Goal: Task Accomplishment & Management: Use online tool/utility

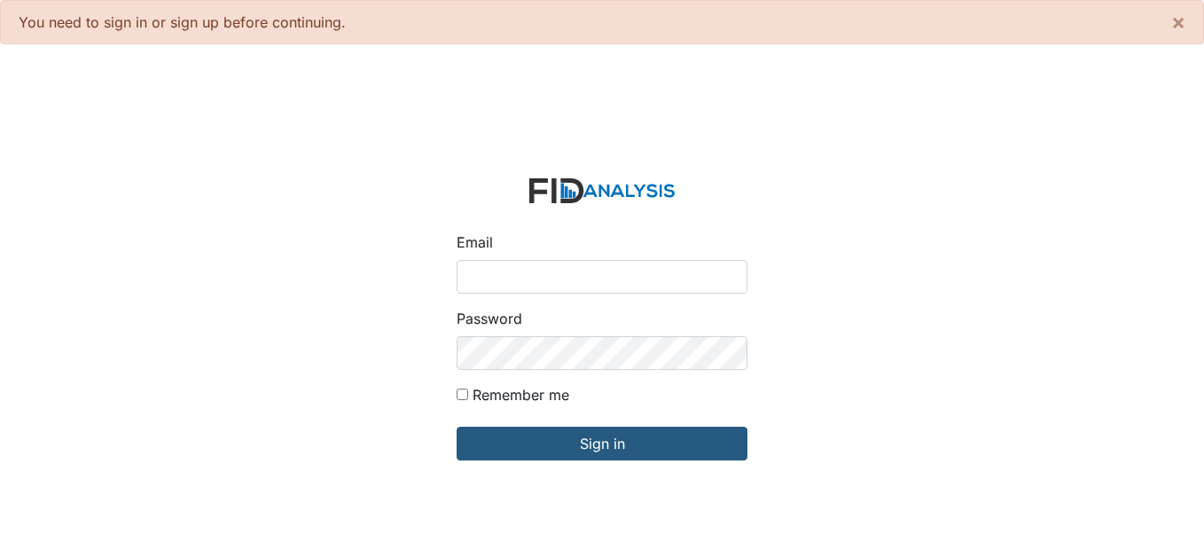
click at [568, 282] on input "Email" at bounding box center [602, 277] width 291 height 34
type input "[EMAIL_ADDRESS][DOMAIN_NAME]"
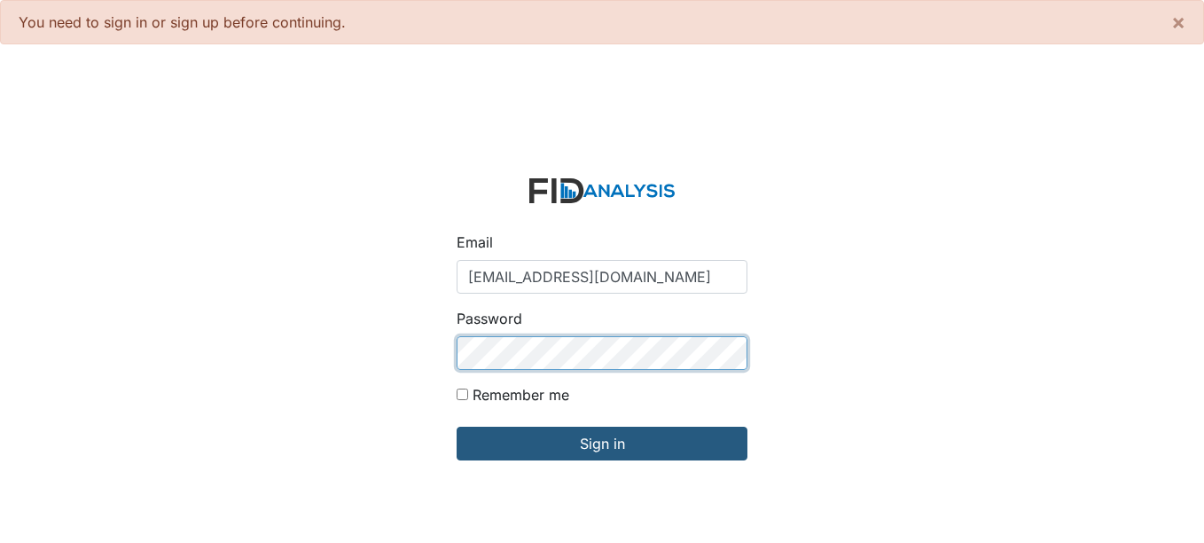
click at [457, 427] on input "Sign in" at bounding box center [602, 444] width 291 height 34
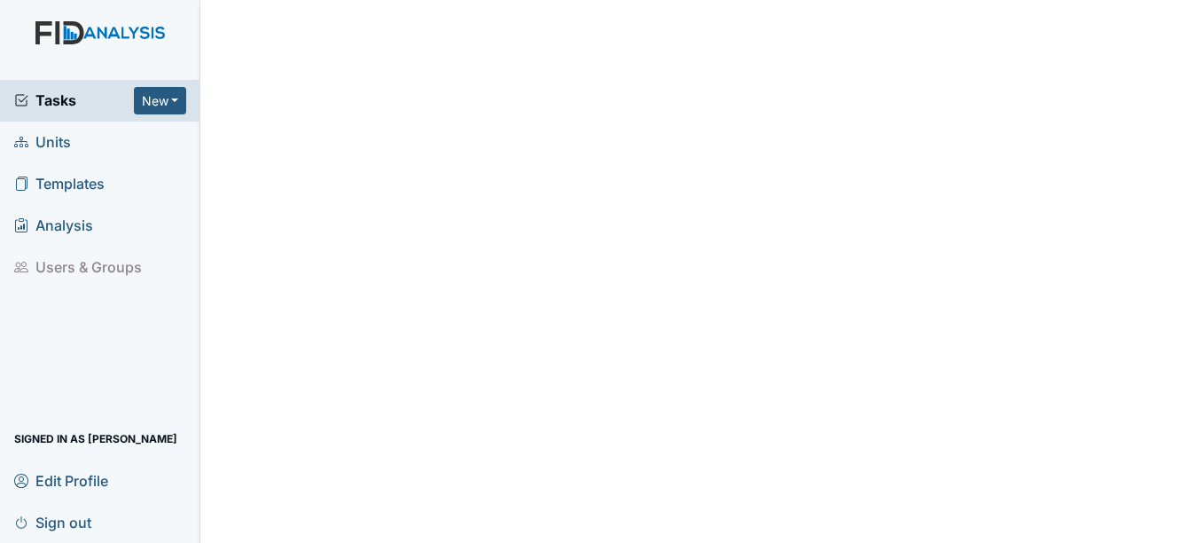
click at [32, 141] on span "Units" at bounding box center [42, 142] width 57 height 27
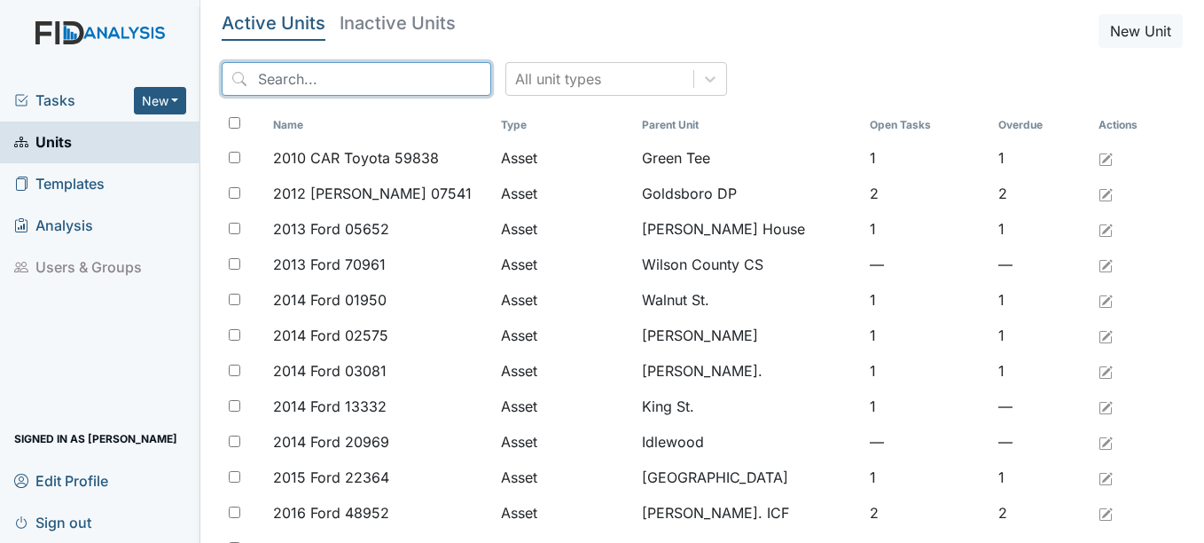
click at [361, 85] on input "search" at bounding box center [357, 79] width 270 height 34
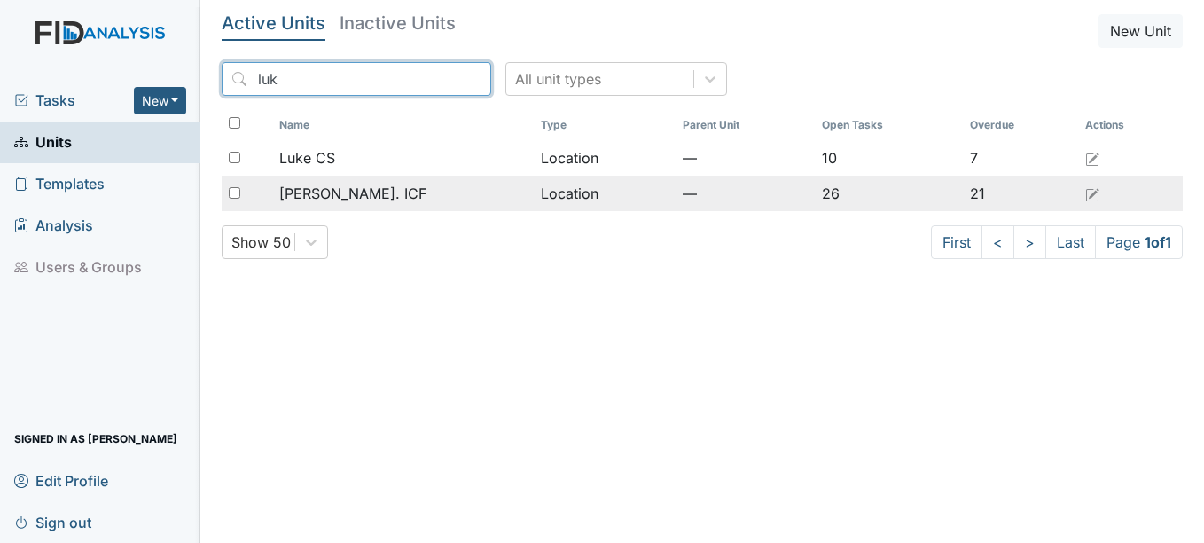
type input "luk"
click at [346, 188] on span "Luke St. ICF" at bounding box center [352, 193] width 147 height 21
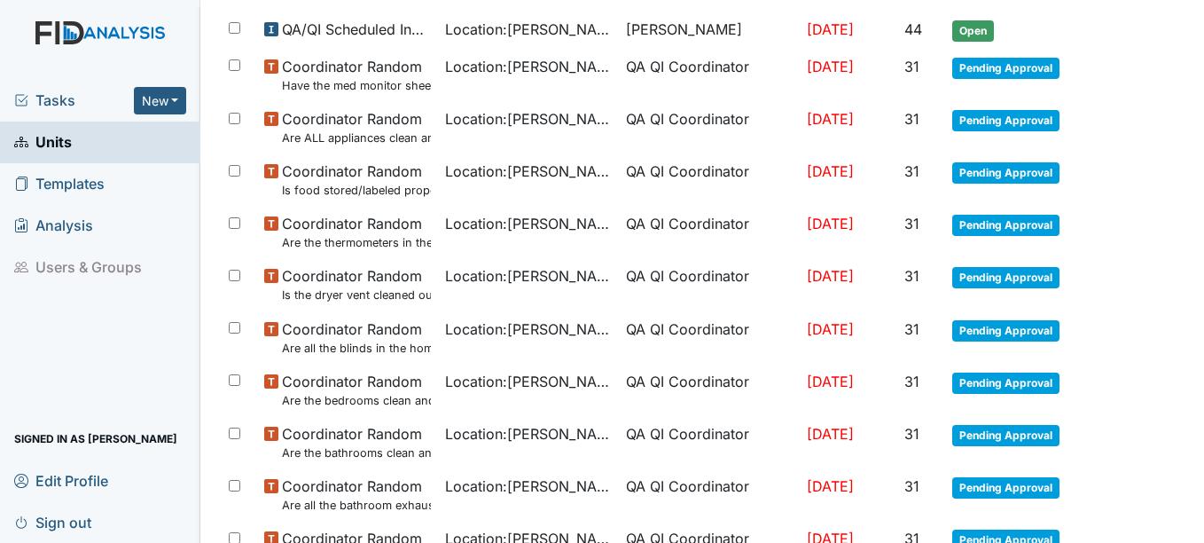
scroll to position [384, 0]
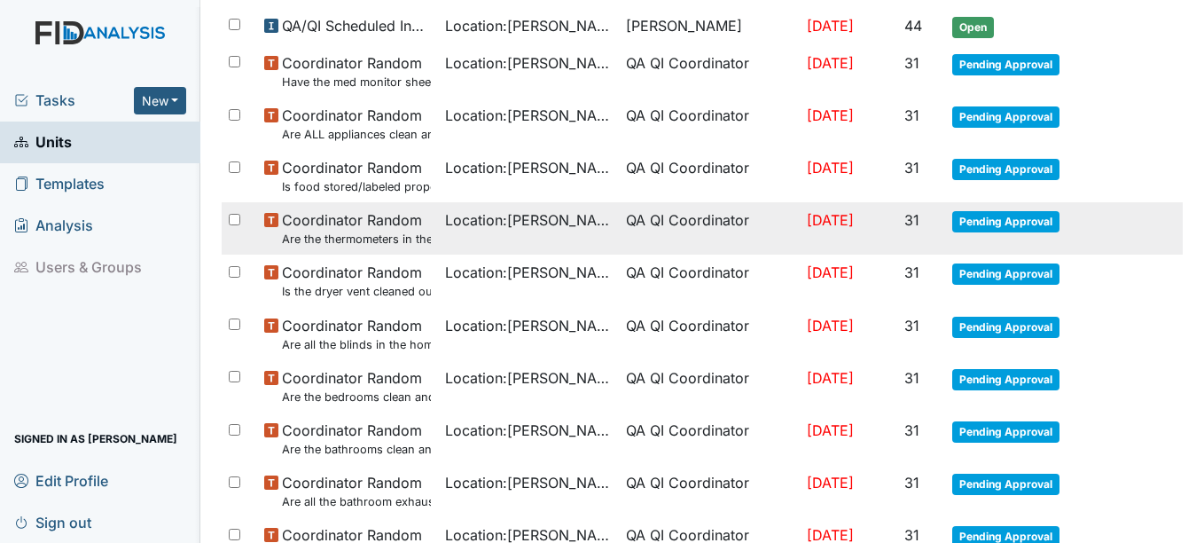
click at [1000, 227] on span "Pending Approval" at bounding box center [1005, 221] width 107 height 21
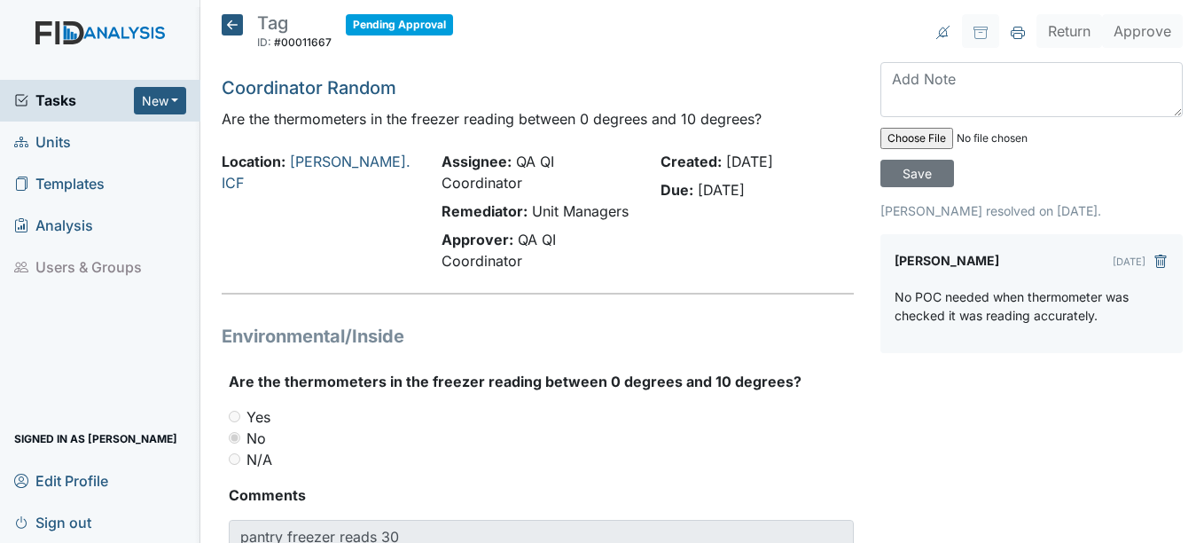
click at [230, 24] on icon at bounding box center [232, 24] width 21 height 21
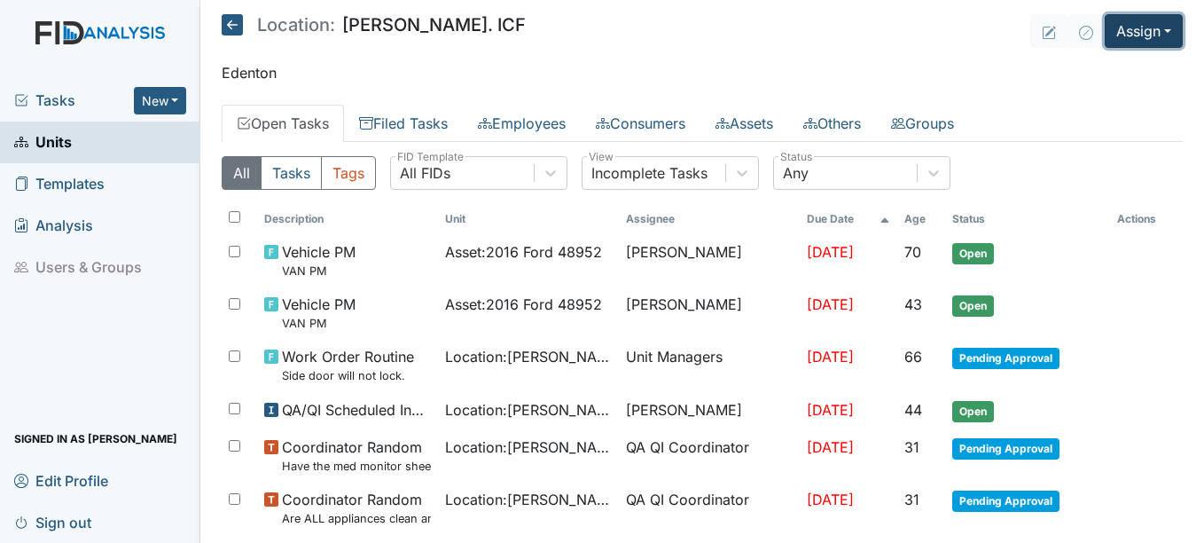
click at [1105, 27] on button "Assign" at bounding box center [1144, 31] width 78 height 34
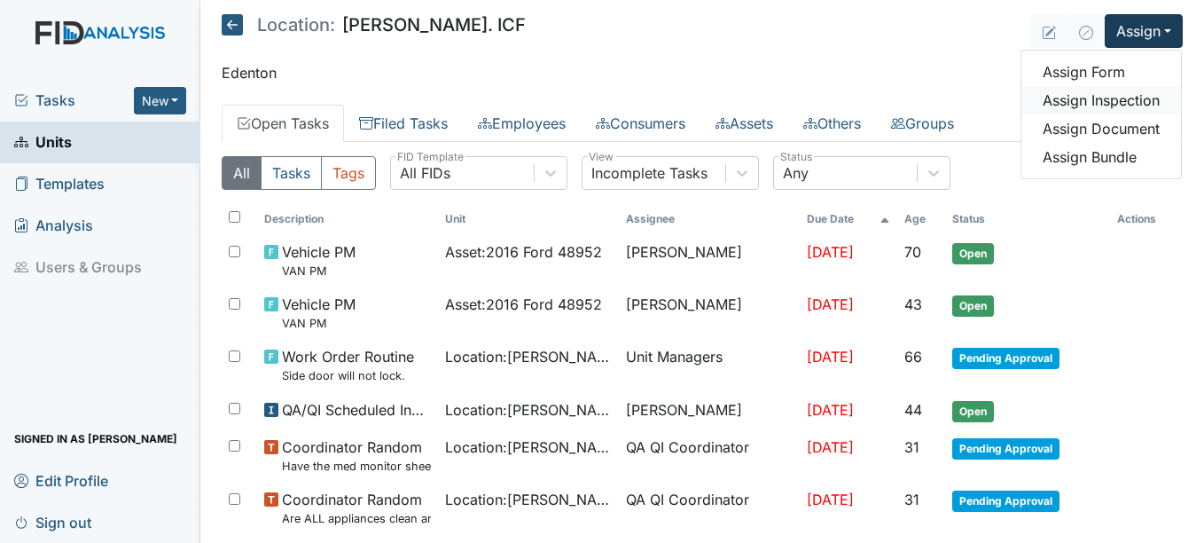
click at [1075, 101] on link "Assign Inspection" at bounding box center [1102, 100] width 160 height 28
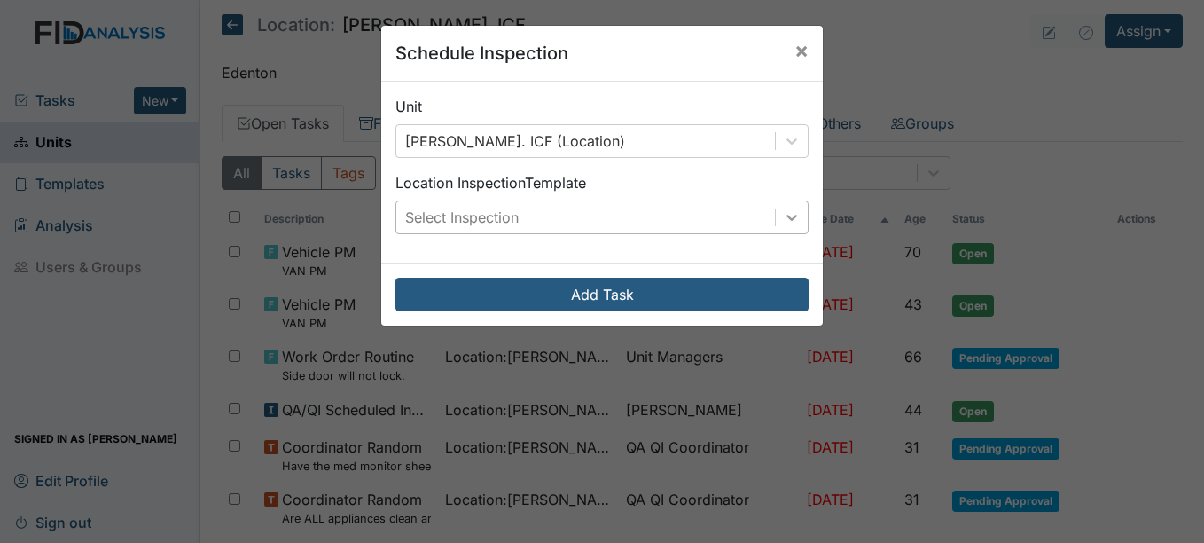
click at [783, 211] on icon at bounding box center [792, 217] width 18 height 18
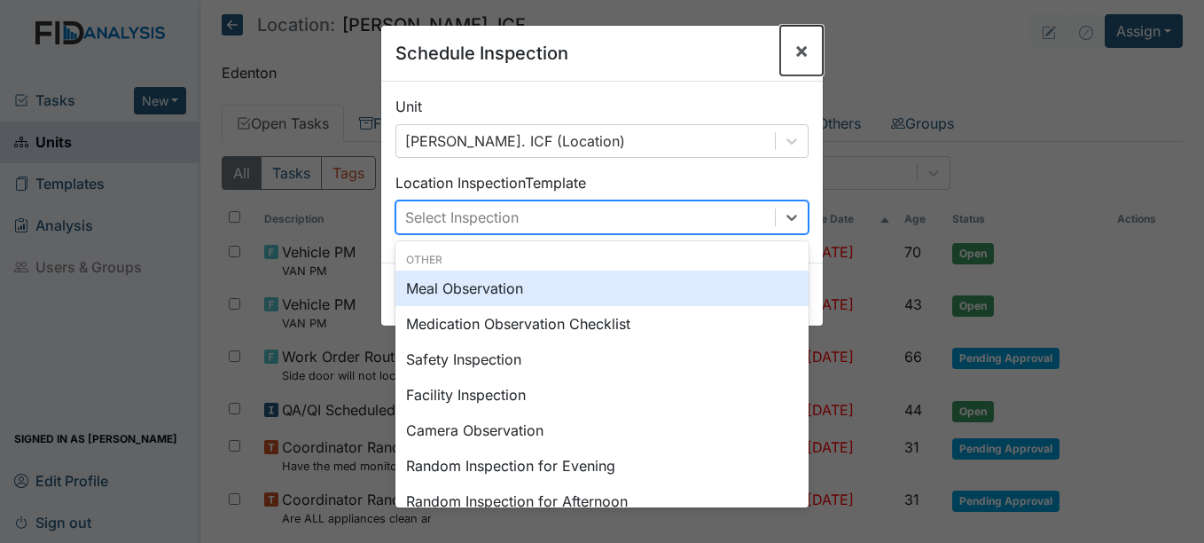
click at [795, 51] on span "×" at bounding box center [802, 50] width 14 height 26
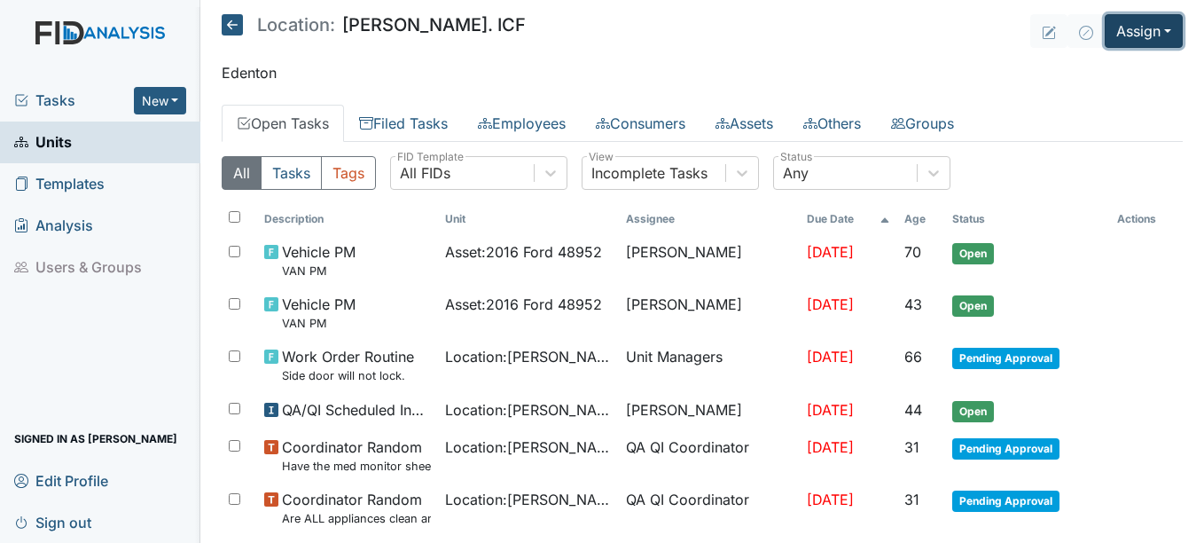
click at [1139, 24] on button "Assign" at bounding box center [1144, 31] width 78 height 34
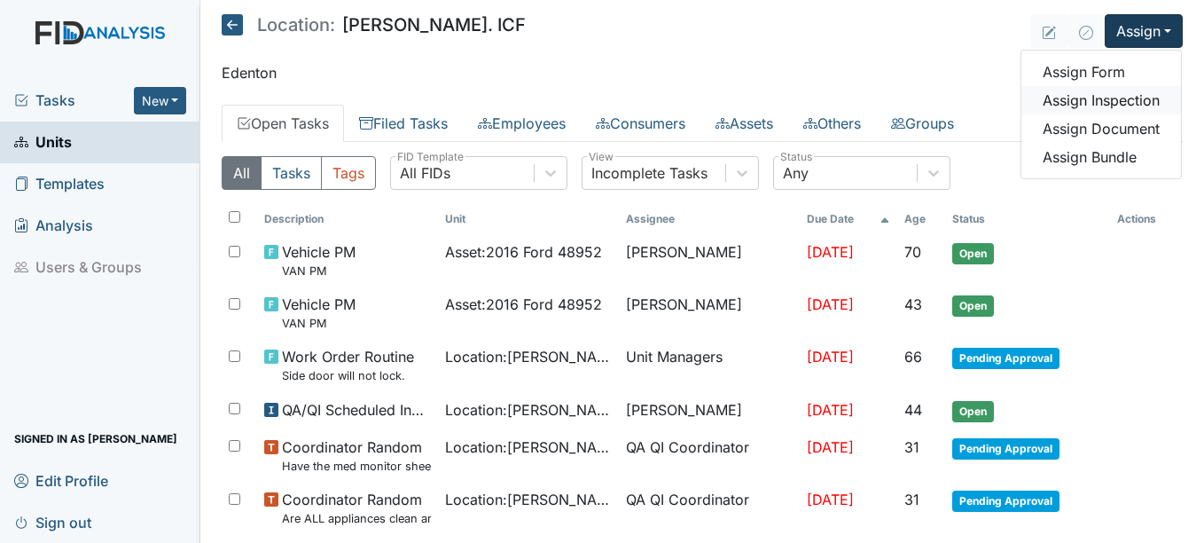
click at [1100, 99] on link "Assign Inspection" at bounding box center [1102, 100] width 160 height 28
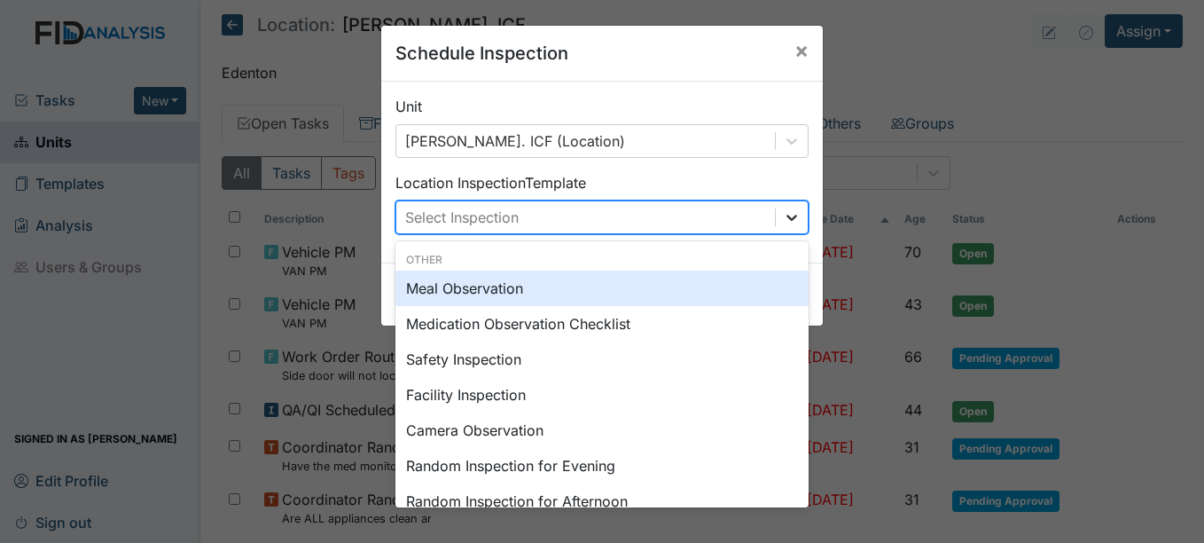
click at [801, 215] on div at bounding box center [792, 217] width 32 height 32
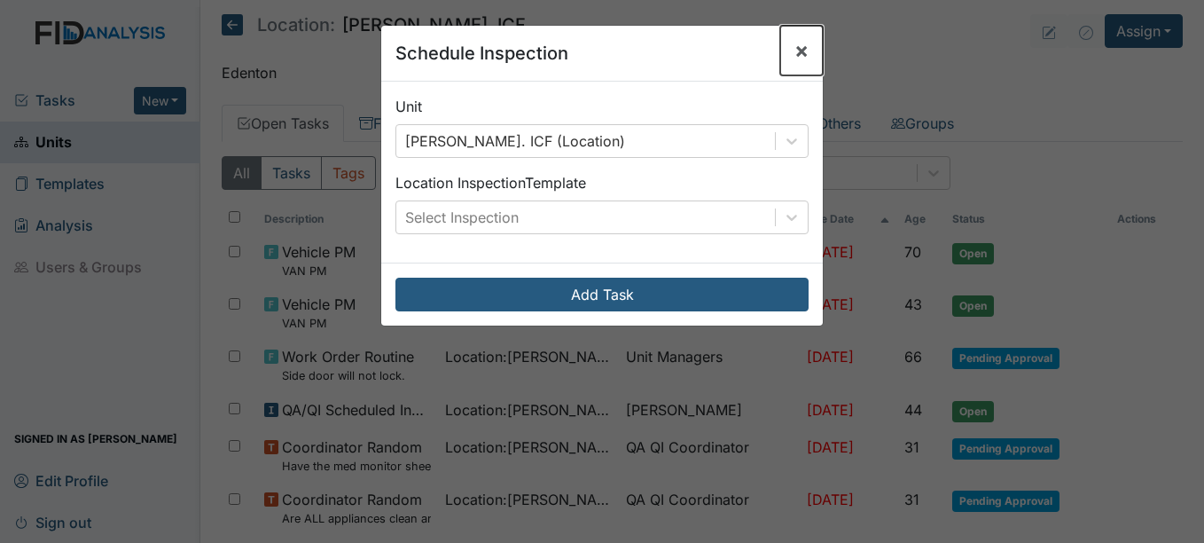
click at [795, 49] on span "×" at bounding box center [802, 50] width 14 height 26
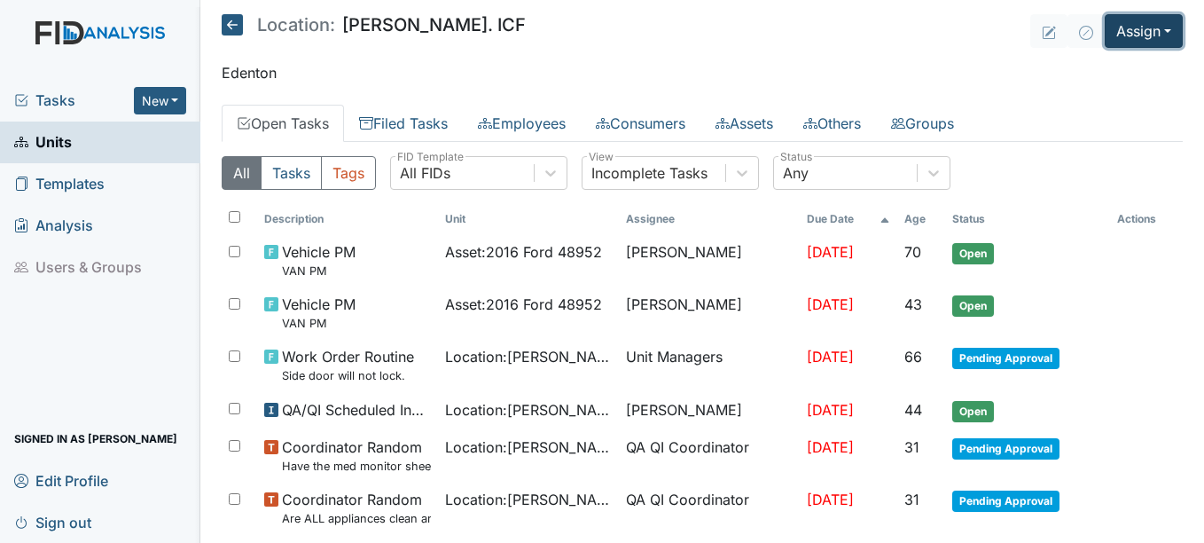
click at [1110, 36] on button "Assign" at bounding box center [1144, 31] width 78 height 34
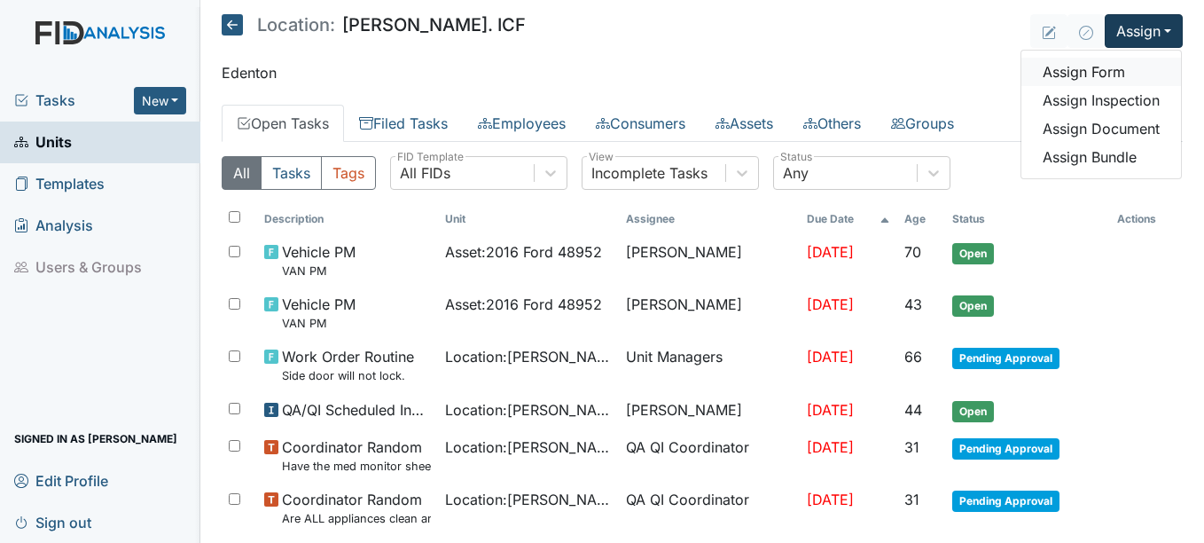
click at [1092, 67] on link "Assign Form" at bounding box center [1102, 72] width 160 height 28
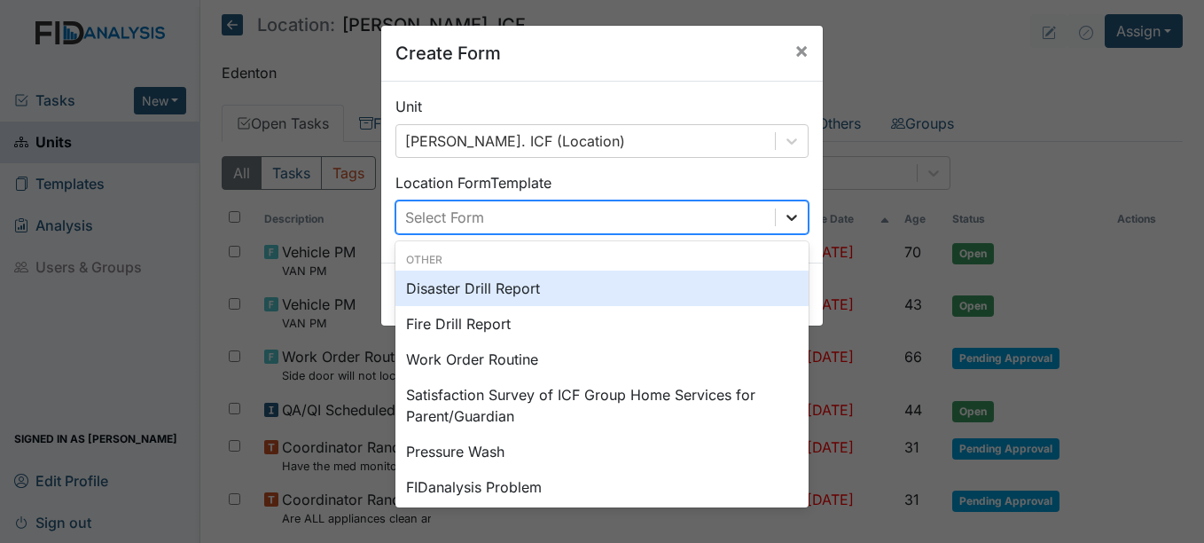
click at [783, 210] on icon at bounding box center [792, 217] width 18 height 18
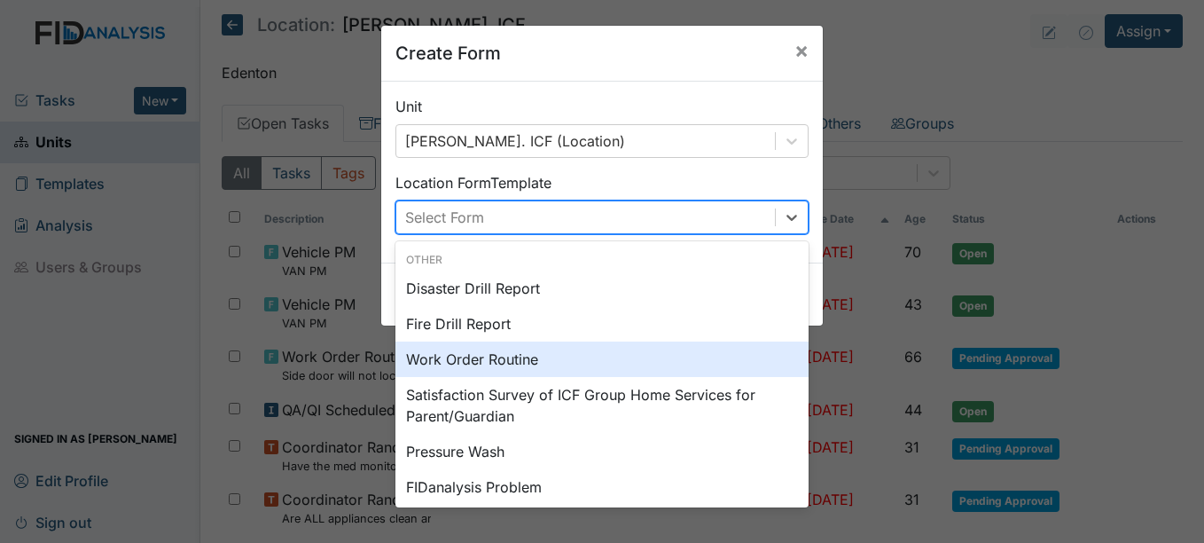
click at [613, 342] on div "Work Order Routine" at bounding box center [602, 358] width 413 height 35
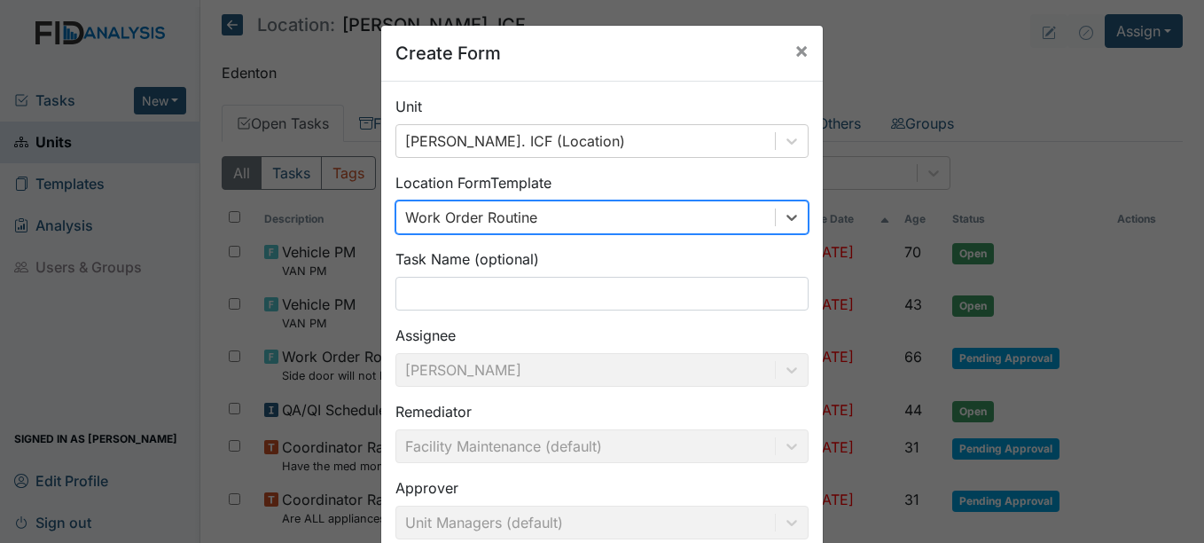
scroll to position [165, 0]
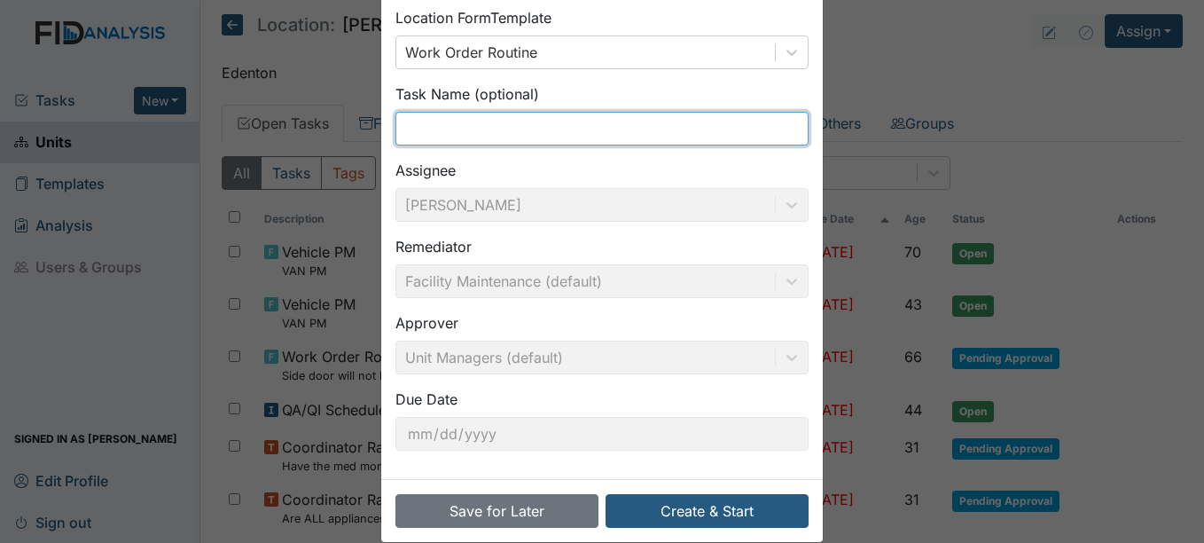
click at [537, 122] on input "text" at bounding box center [602, 129] width 413 height 34
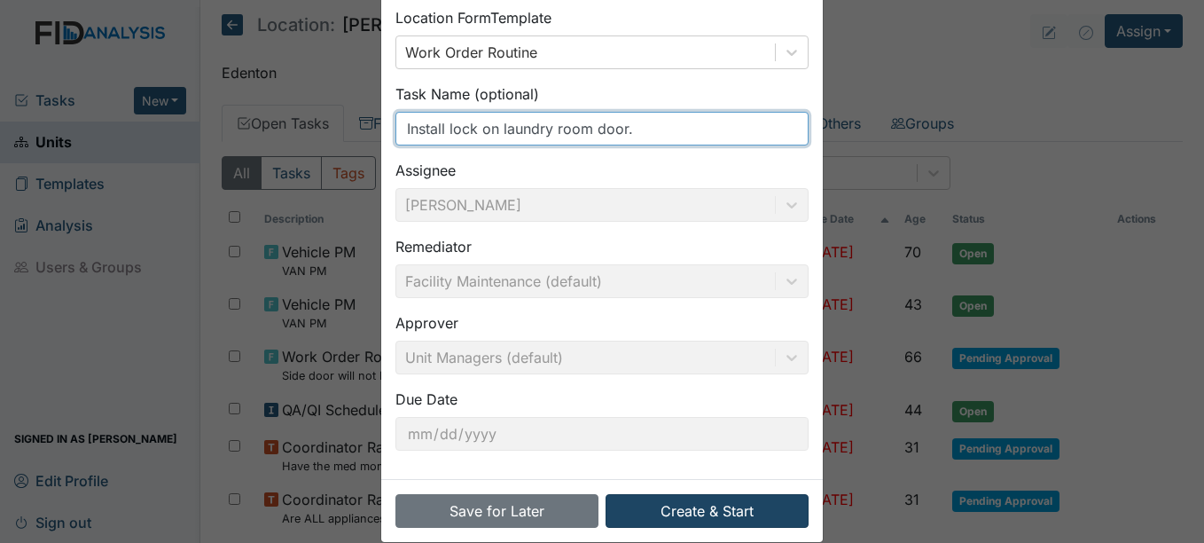
type input "Install lock on laundry room door."
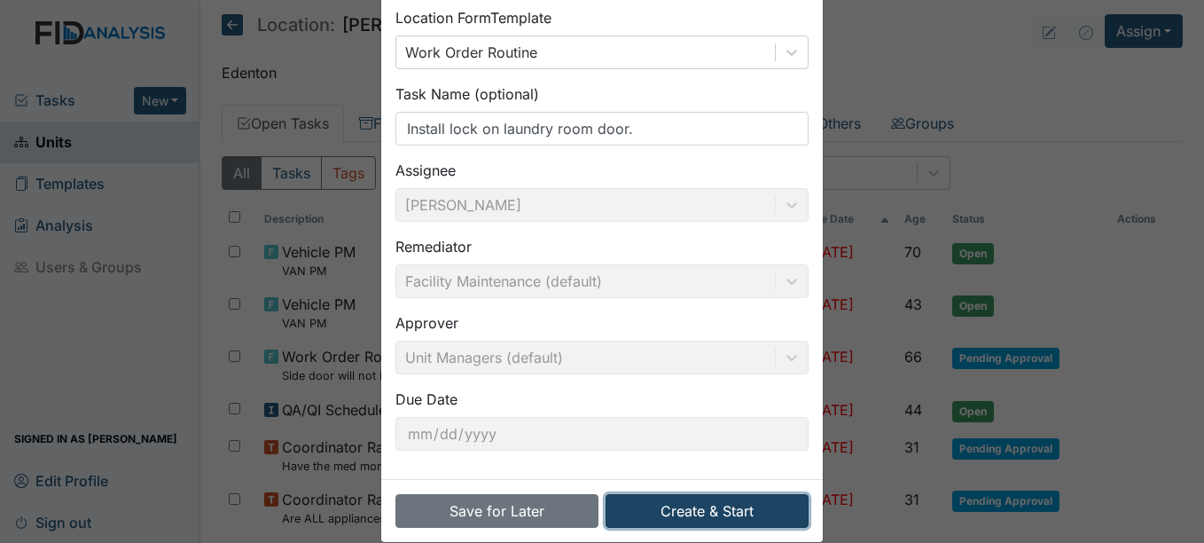
click at [710, 509] on button "Create & Start" at bounding box center [707, 511] width 203 height 34
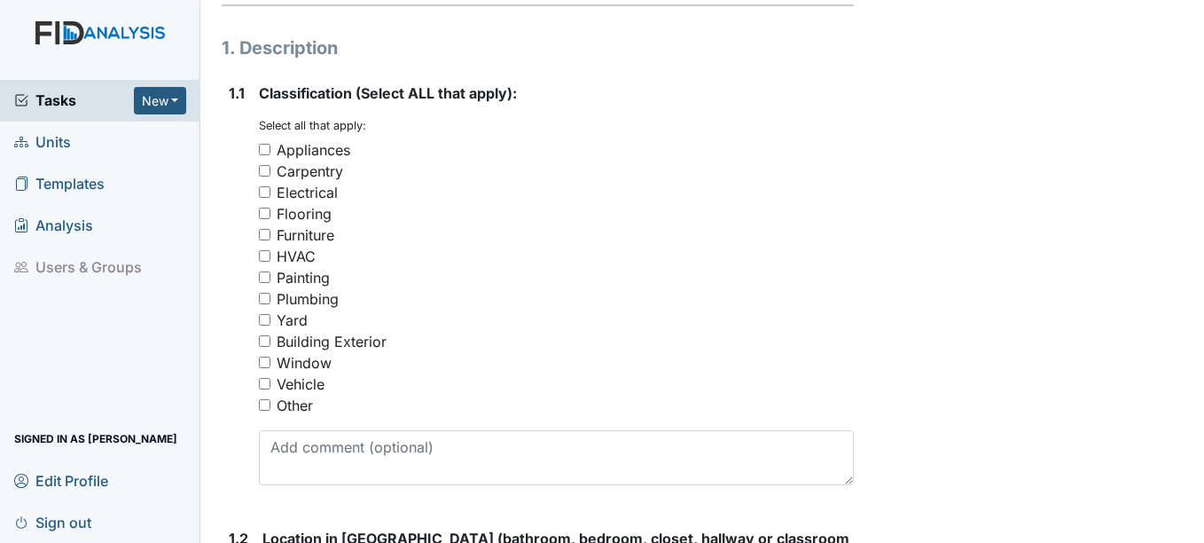
scroll to position [268, 0]
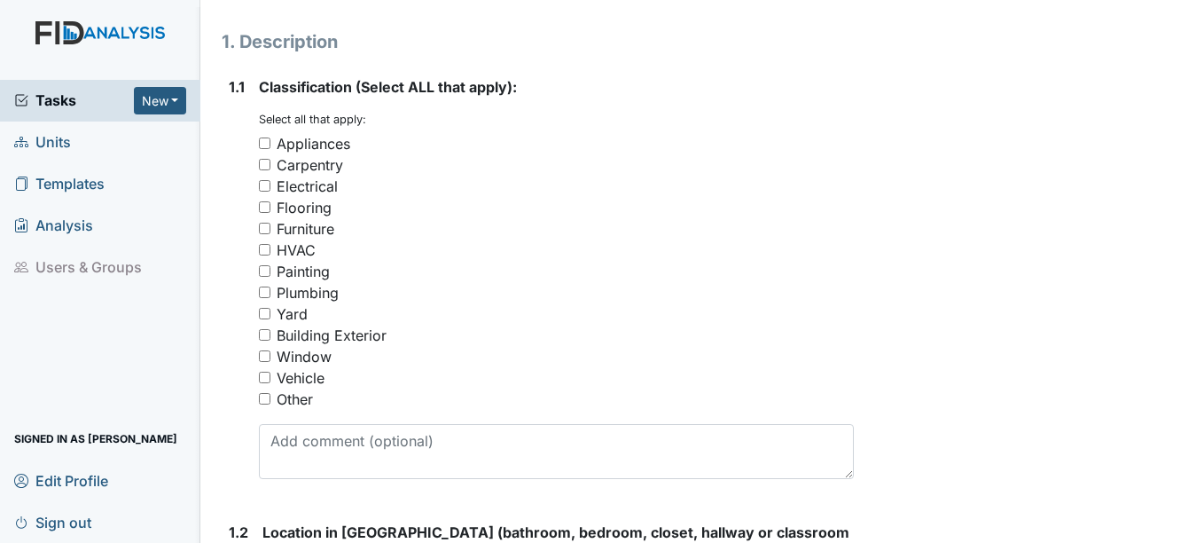
click at [328, 167] on div "Carpentry" at bounding box center [310, 164] width 67 height 21
click at [270, 167] on input "Carpentry" at bounding box center [265, 165] width 12 height 12
checkbox input "true"
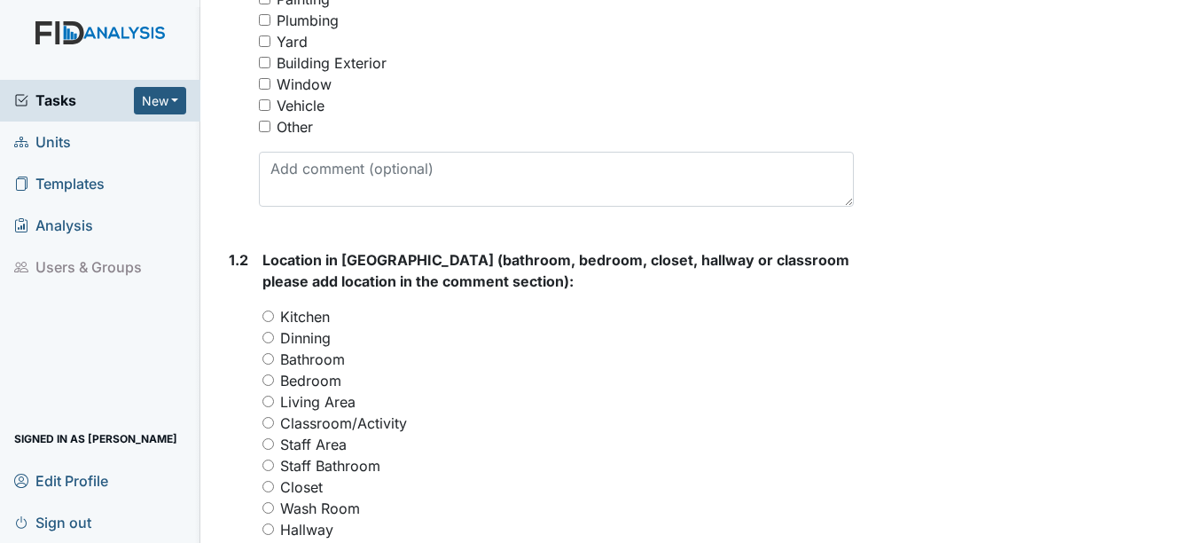
scroll to position [646, 0]
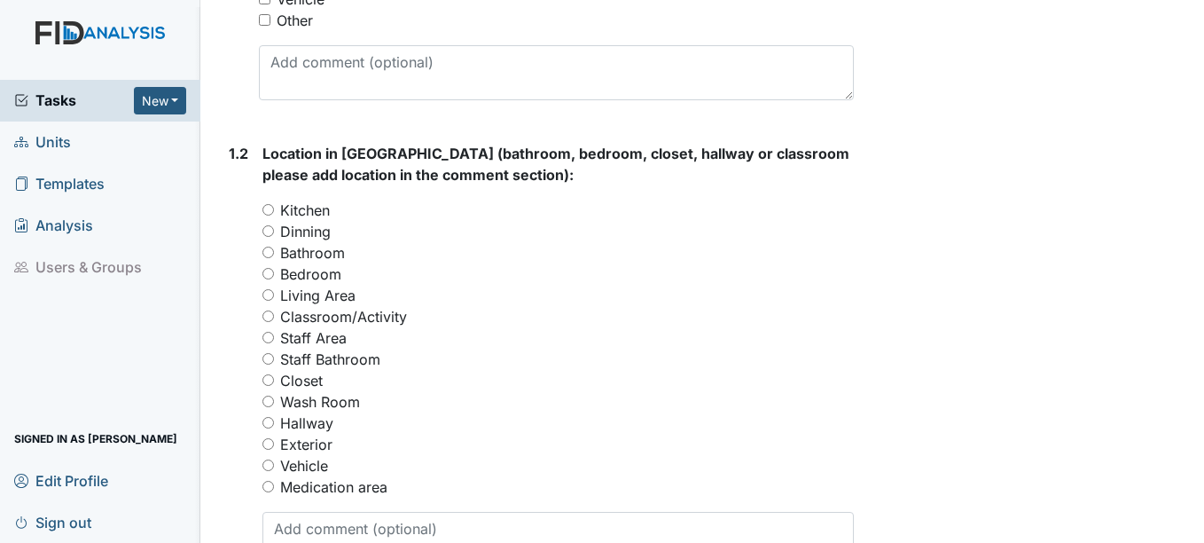
click at [331, 403] on label "Wash Room" at bounding box center [320, 401] width 80 height 21
click at [274, 403] on input "Wash Room" at bounding box center [268, 402] width 12 height 12
radio input "true"
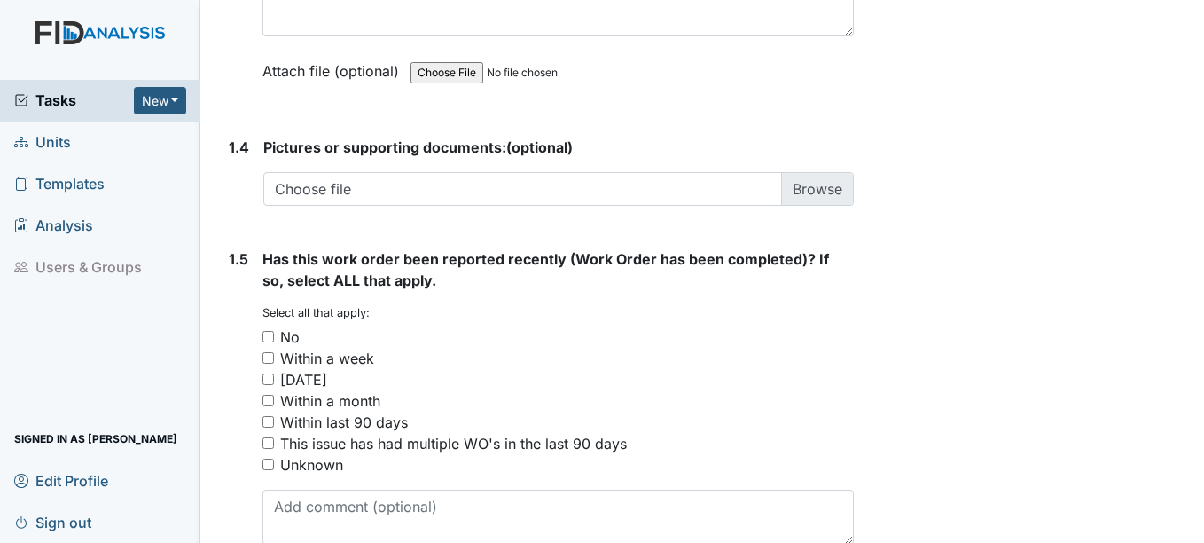
scroll to position [1402, 0]
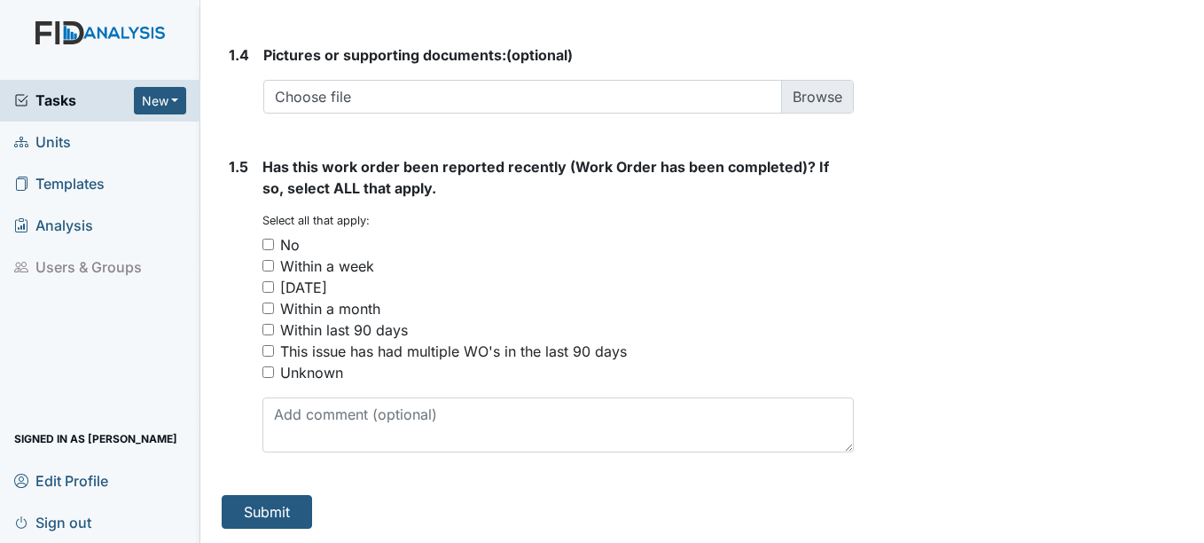
click at [292, 243] on div "No" at bounding box center [290, 244] width 20 height 21
click at [274, 243] on input "No" at bounding box center [268, 245] width 12 height 12
checkbox input "true"
click at [280, 504] on button "Submit" at bounding box center [267, 512] width 90 height 34
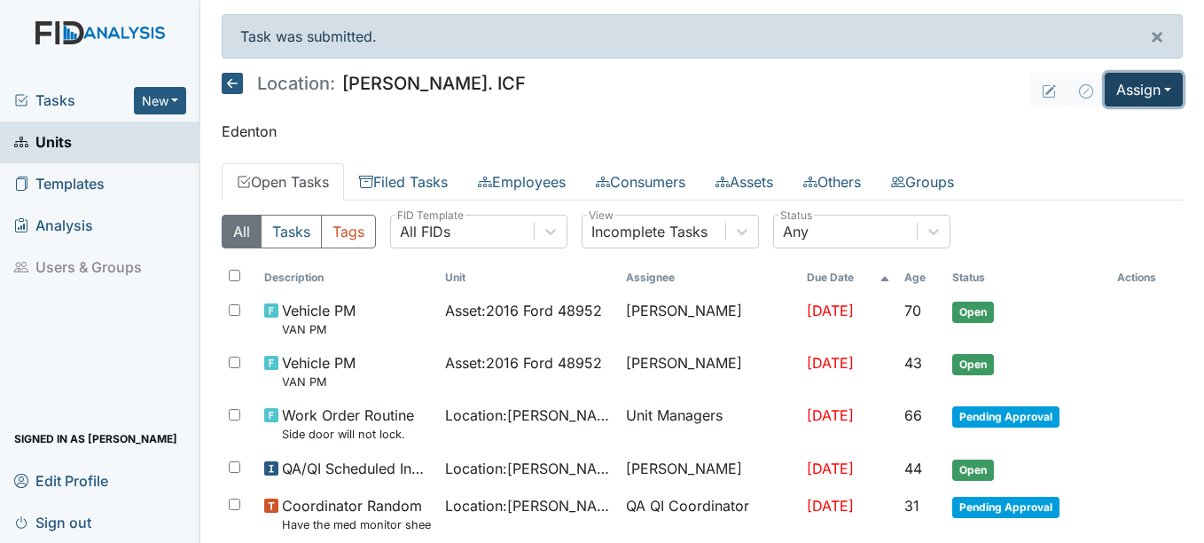
click at [1119, 86] on button "Assign" at bounding box center [1144, 90] width 78 height 34
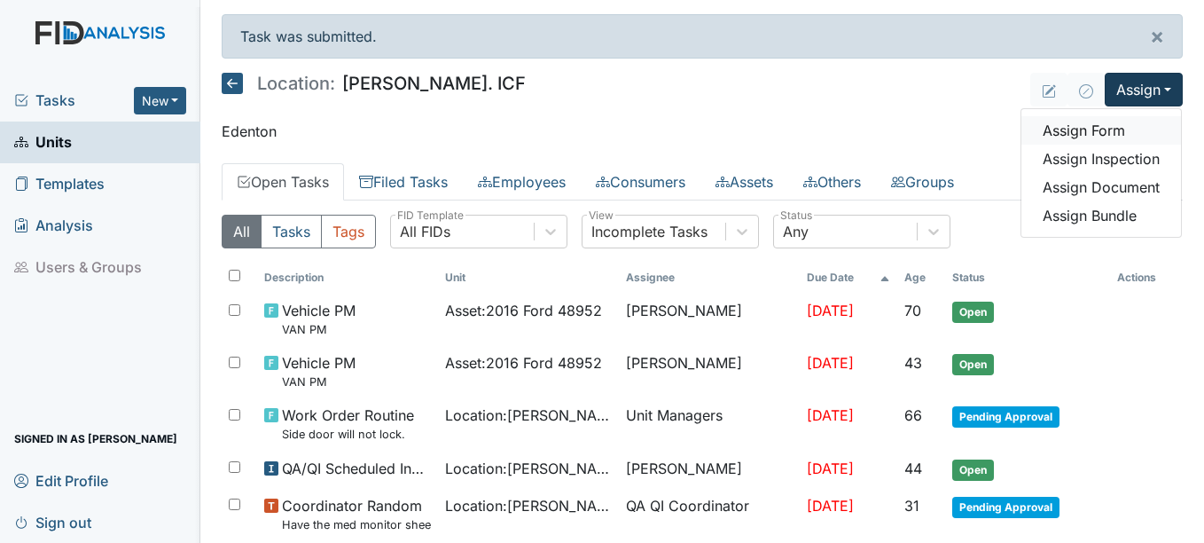
click at [1098, 128] on link "Assign Form" at bounding box center [1102, 130] width 160 height 28
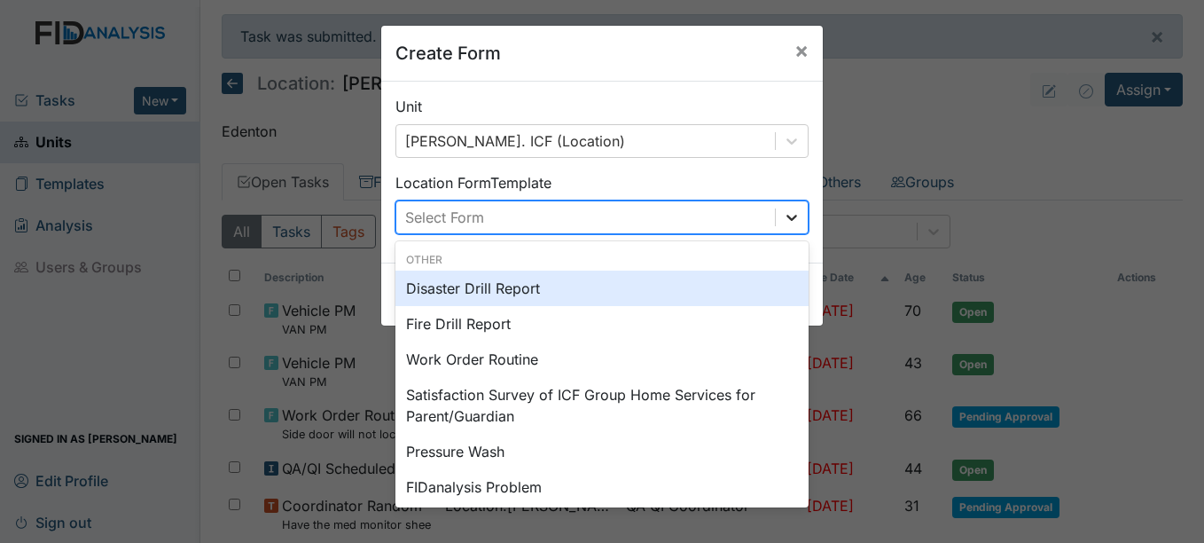
click at [790, 221] on icon at bounding box center [792, 217] width 18 height 18
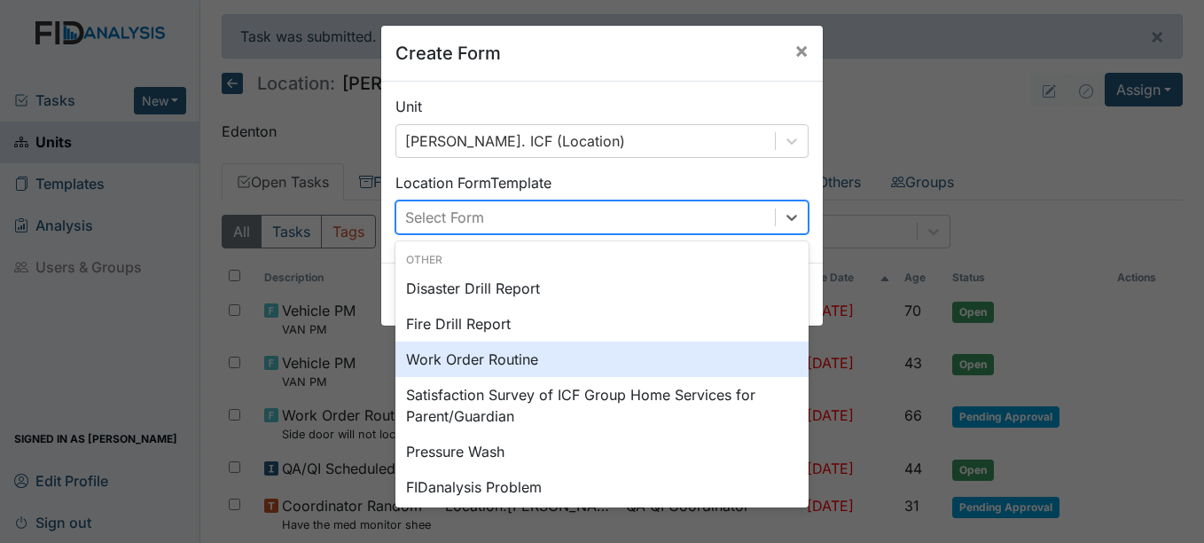
click at [504, 364] on div "Work Order Routine" at bounding box center [602, 358] width 413 height 35
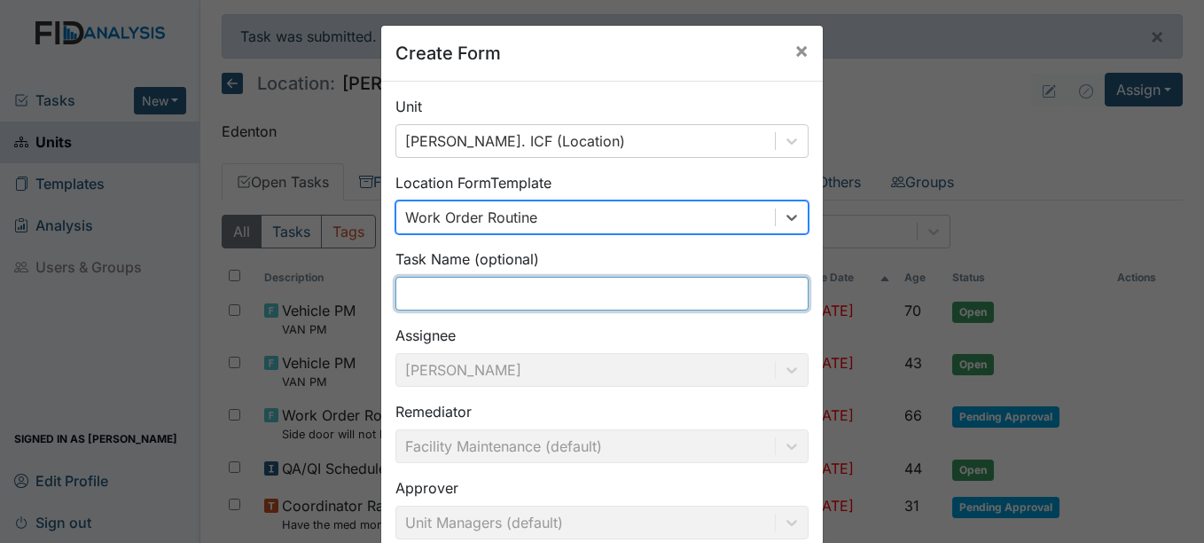
click at [454, 292] on input "text" at bounding box center [602, 294] width 413 height 34
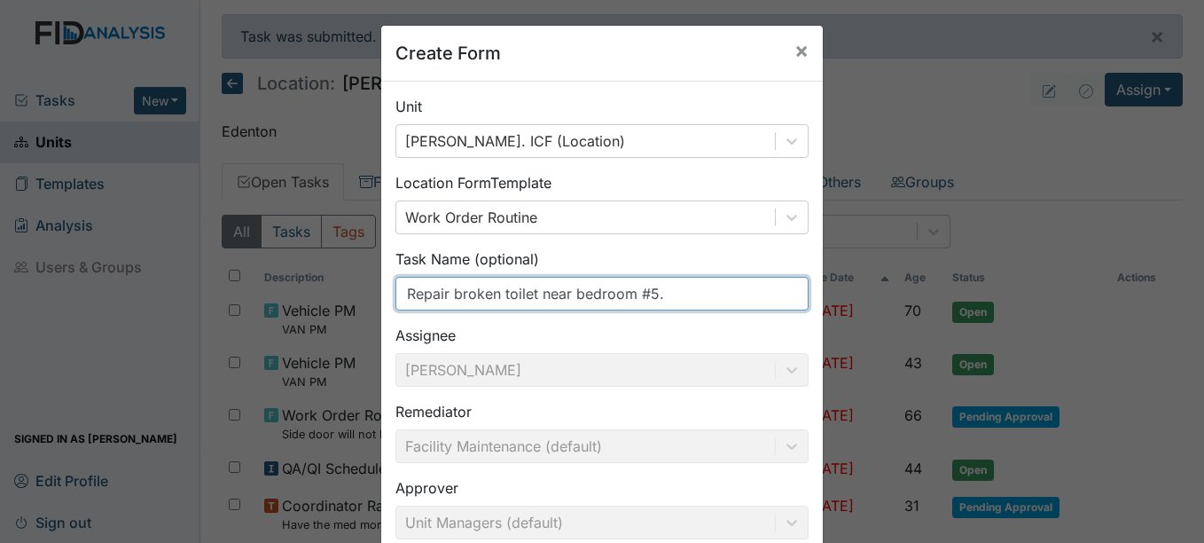
scroll to position [190, 0]
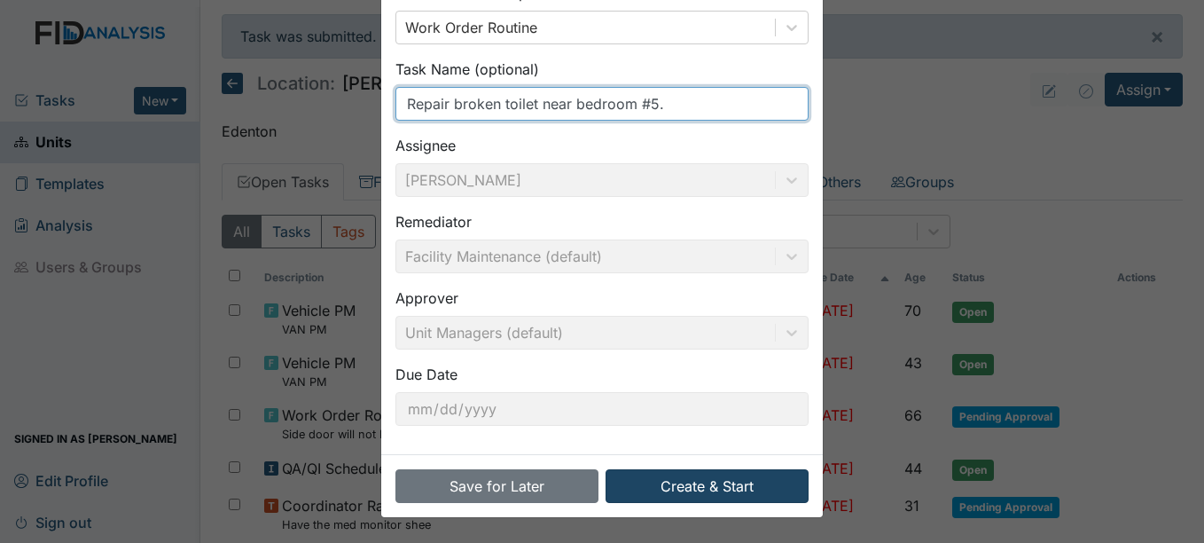
type input "Repair broken toilet near bedroom #5."
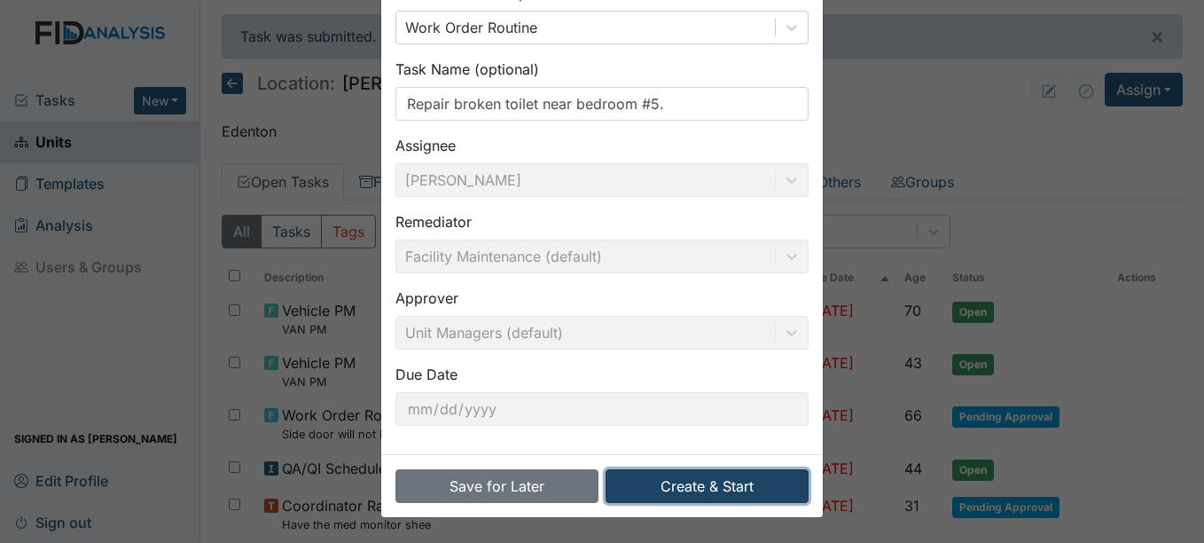
click at [657, 484] on button "Create & Start" at bounding box center [707, 486] width 203 height 34
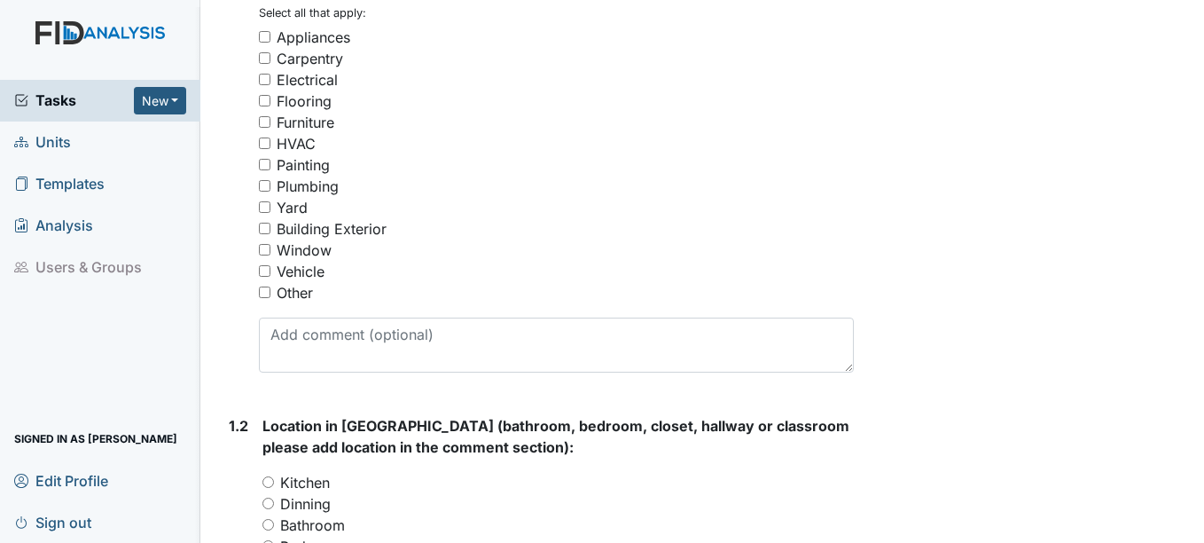
scroll to position [361, 0]
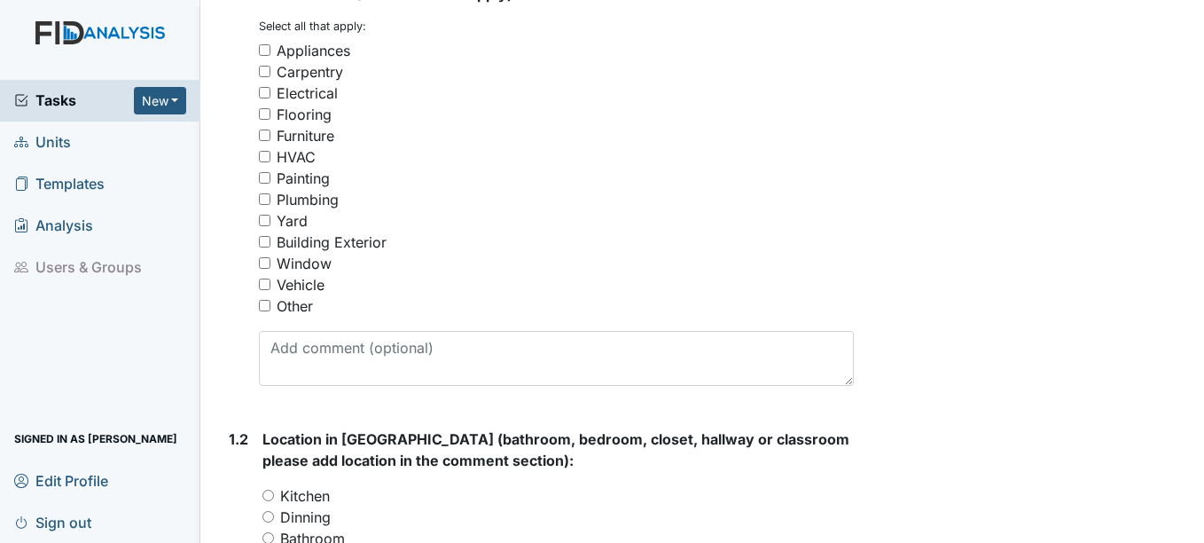
click at [312, 205] on div "Plumbing" at bounding box center [308, 199] width 62 height 21
click at [270, 205] on input "Plumbing" at bounding box center [265, 199] width 12 height 12
checkbox input "true"
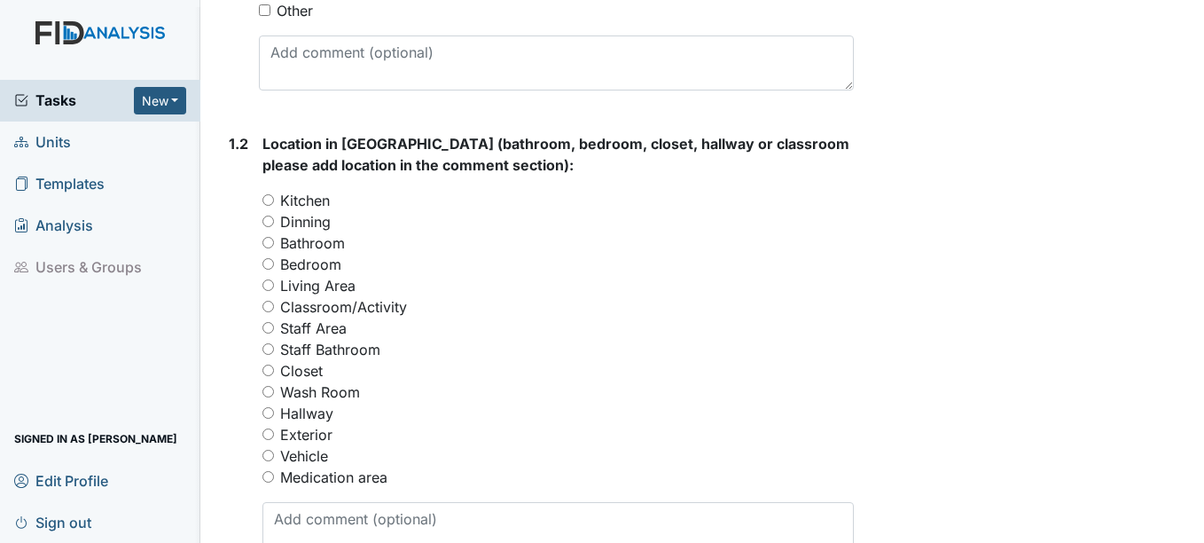
scroll to position [660, 0]
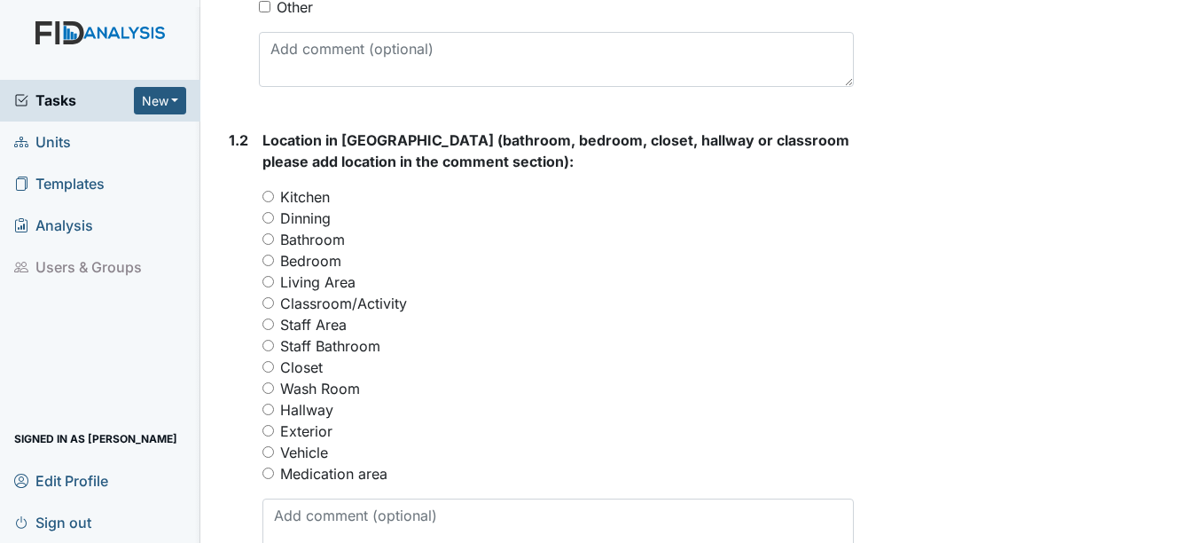
click at [330, 236] on label "Bathroom" at bounding box center [312, 239] width 65 height 21
click at [274, 236] on input "Bathroom" at bounding box center [268, 239] width 12 height 12
radio input "true"
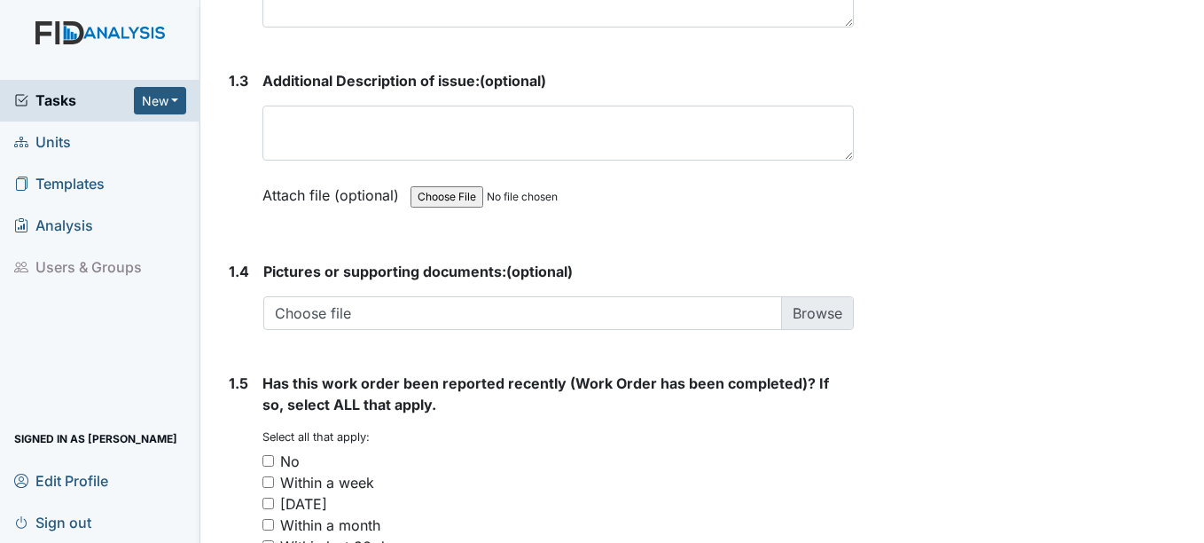
scroll to position [1182, 0]
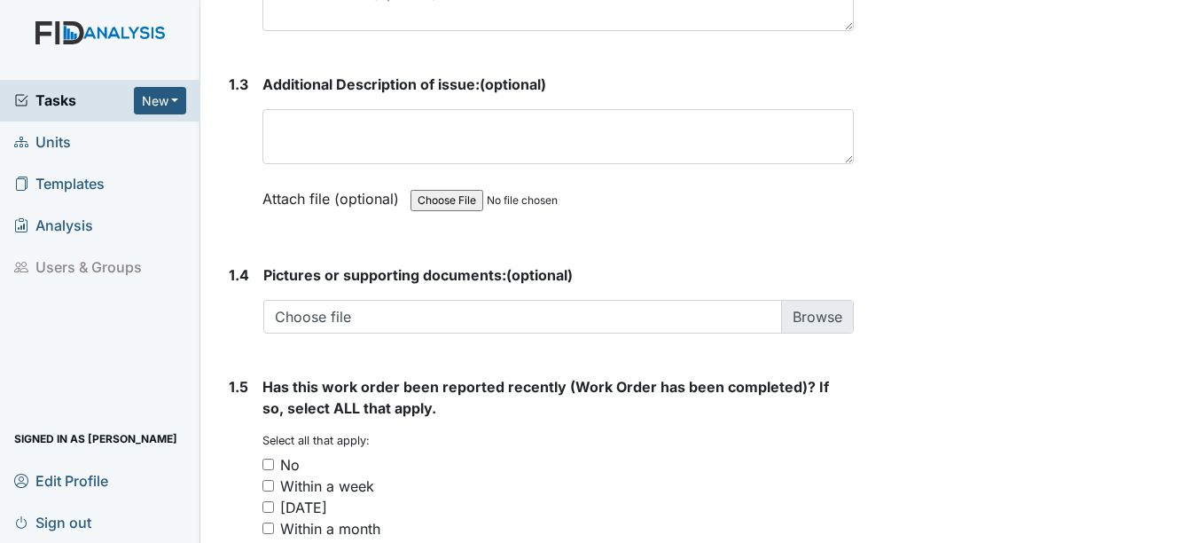
click at [290, 469] on div "No" at bounding box center [290, 464] width 20 height 21
click at [274, 469] on input "No" at bounding box center [268, 464] width 12 height 12
checkbox input "true"
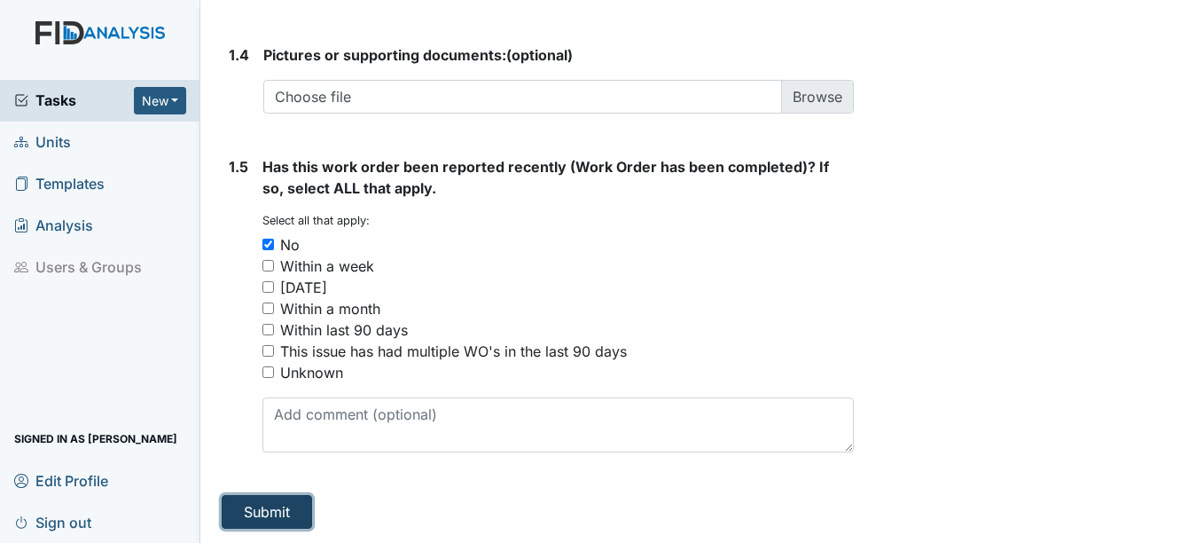
click at [289, 496] on button "Submit" at bounding box center [267, 512] width 90 height 34
